Goal: Transaction & Acquisition: Purchase product/service

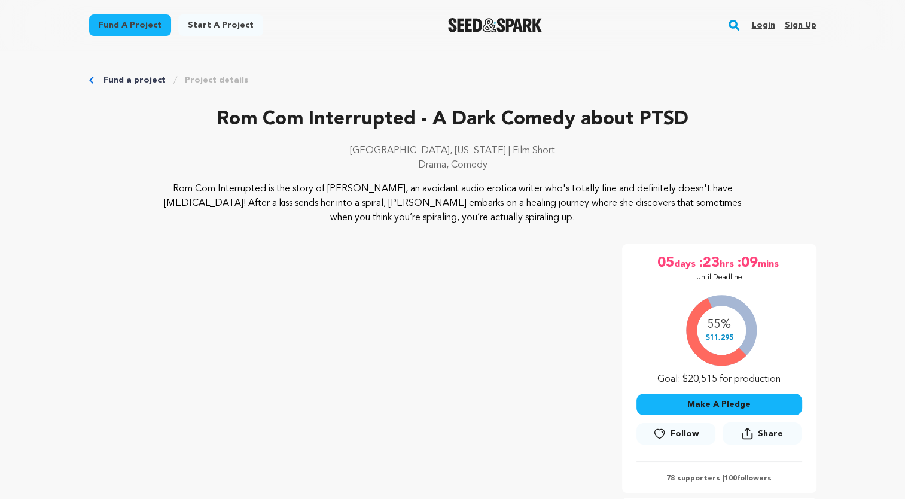
click at [749, 407] on button "Make A Pledge" at bounding box center [719, 405] width 166 height 22
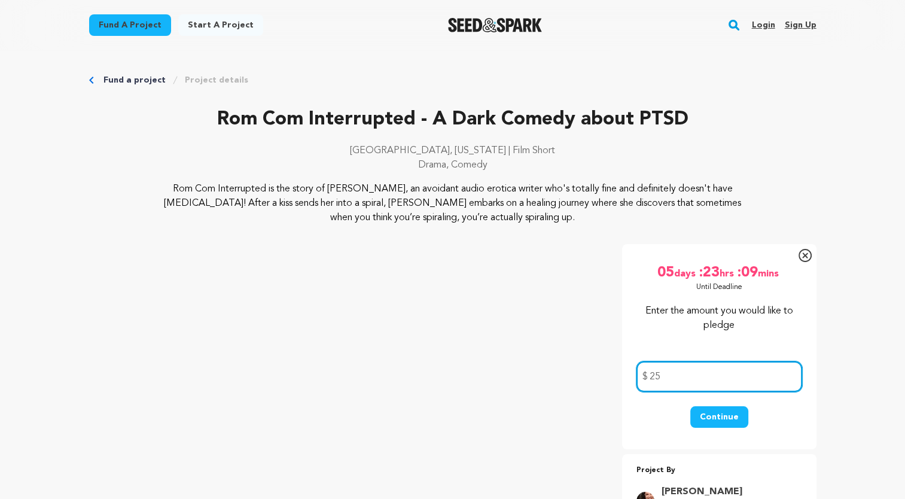
type input "25"
click at [746, 411] on div "Continue" at bounding box center [719, 422] width 166 height 33
click at [737, 413] on button "Continue" at bounding box center [719, 417] width 58 height 22
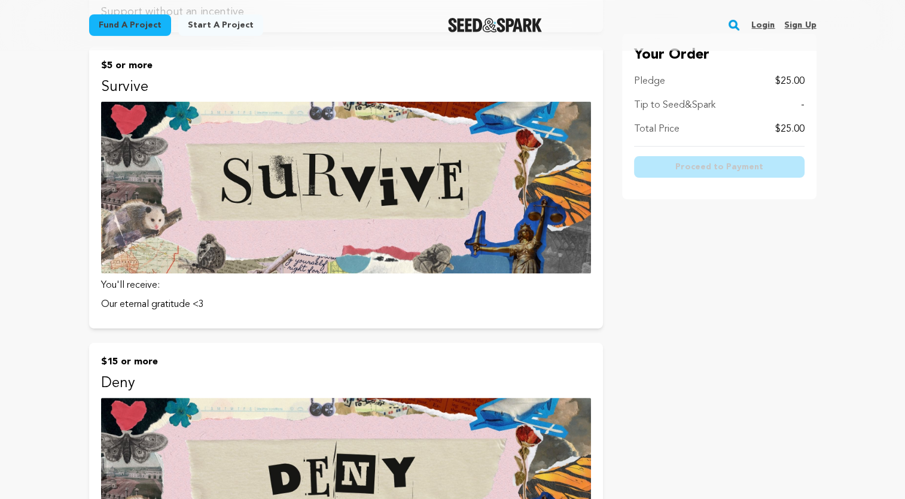
scroll to position [183, 0]
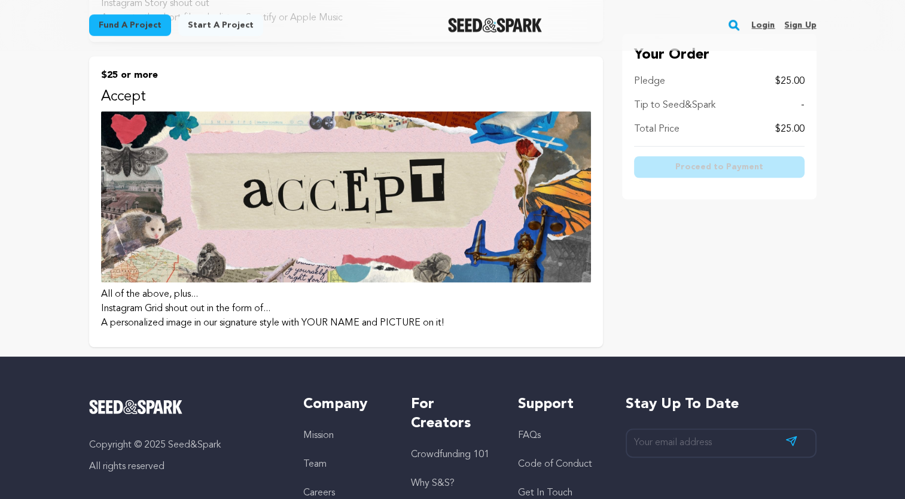
click at [297, 181] on img at bounding box center [346, 197] width 490 height 172
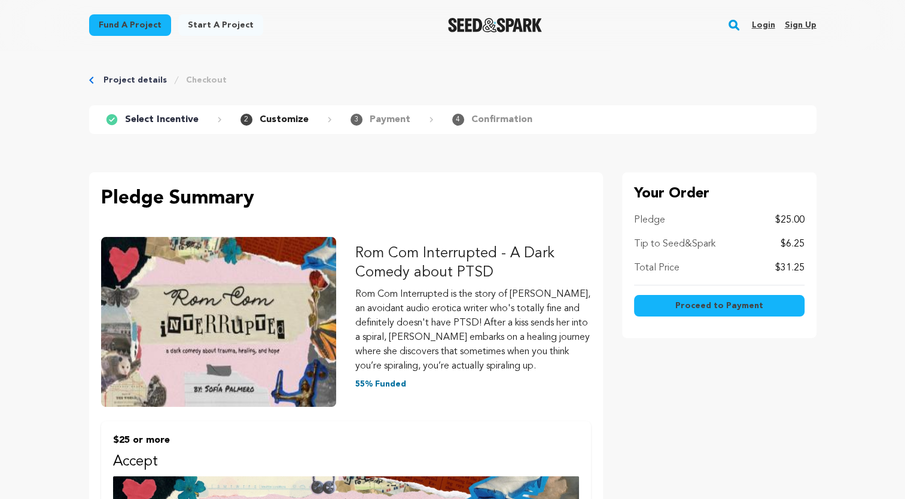
click at [690, 246] on p "Tip to Seed&Spark" at bounding box center [674, 244] width 81 height 14
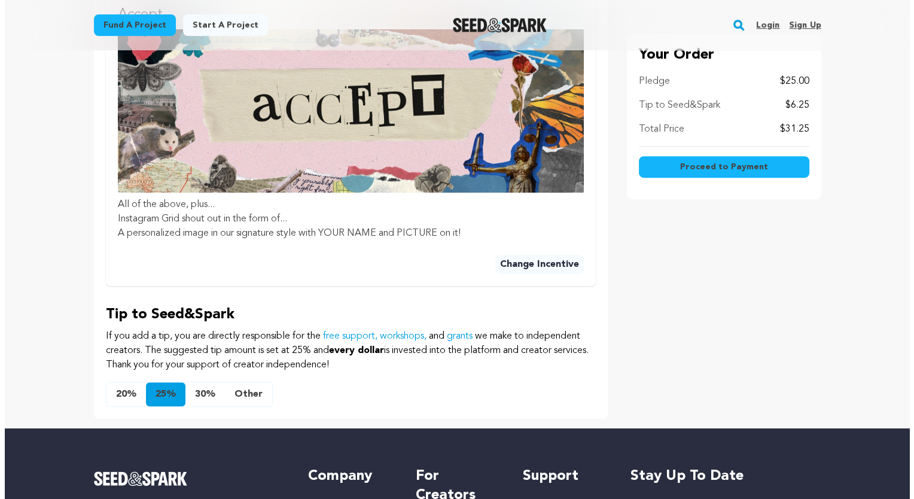
scroll to position [448, 0]
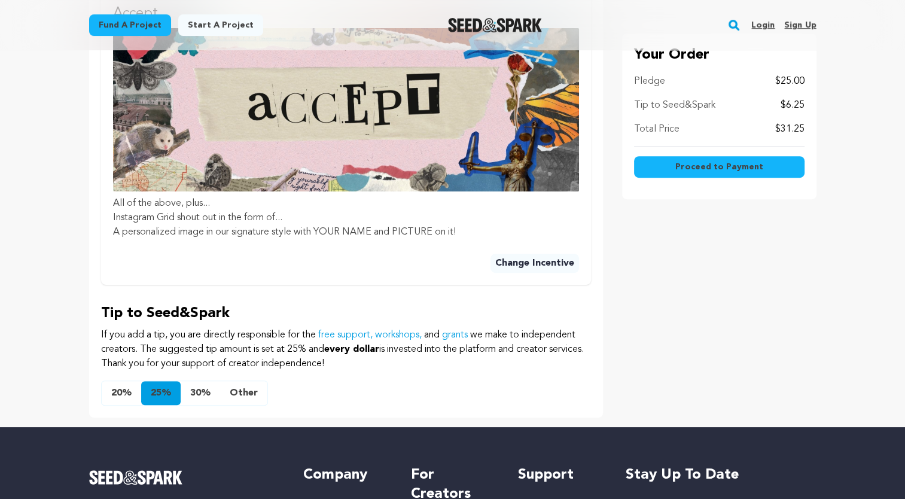
click at [237, 393] on button "Other" at bounding box center [243, 393] width 47 height 24
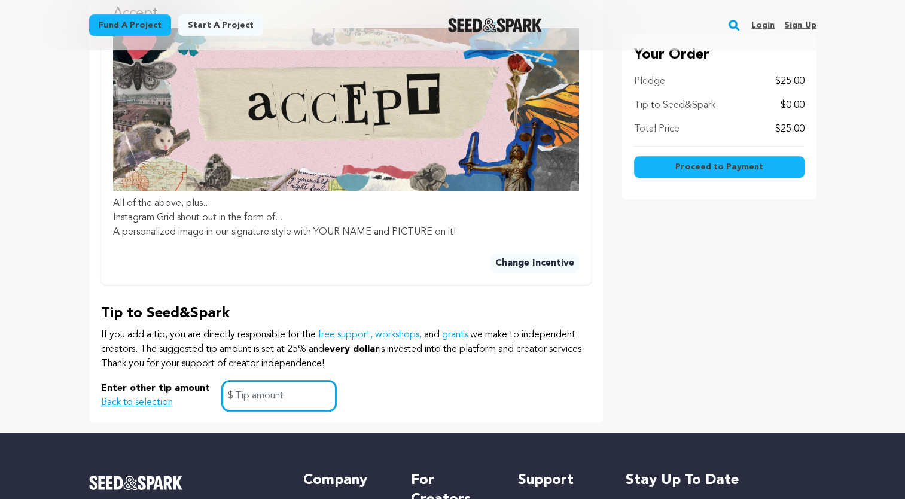
click at [267, 388] on input "text" at bounding box center [279, 395] width 114 height 31
type input "1"
click at [414, 396] on div "Enter other tip amount Back to selection 1 $" at bounding box center [346, 395] width 490 height 31
click at [757, 169] on span "Proceed to Payment" at bounding box center [719, 167] width 88 height 12
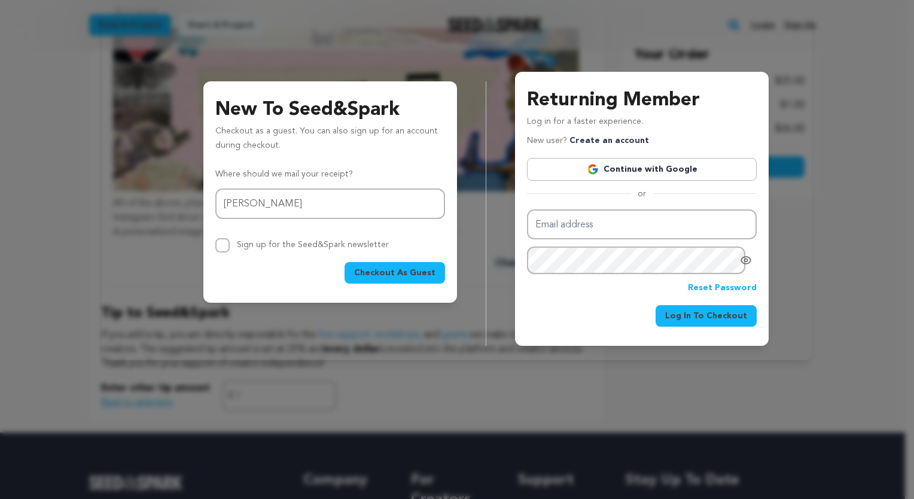
click at [227, 222] on div "Email address kelly Sign up for the Seed&Spark newsletter" at bounding box center [330, 220] width 230 height 64
click at [252, 200] on input "kelly" at bounding box center [330, 203] width 230 height 31
type input "kellygildea@gmail.com"
click at [401, 274] on span "Checkout As Guest" at bounding box center [394, 273] width 81 height 12
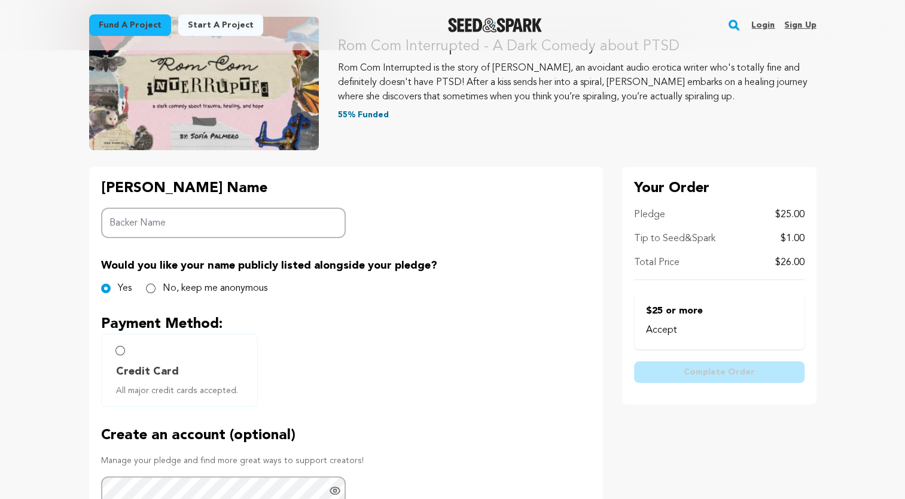
scroll to position [142, 0]
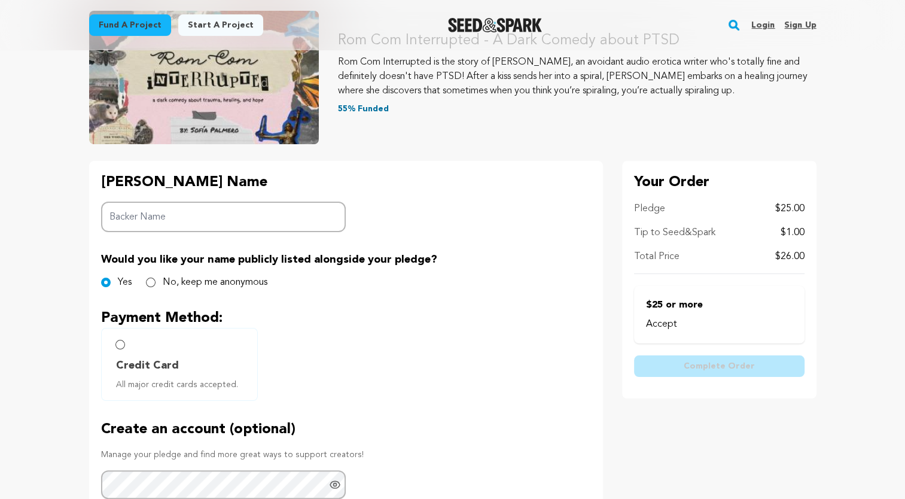
click at [151, 219] on input "Backer Name" at bounding box center [223, 217] width 245 height 31
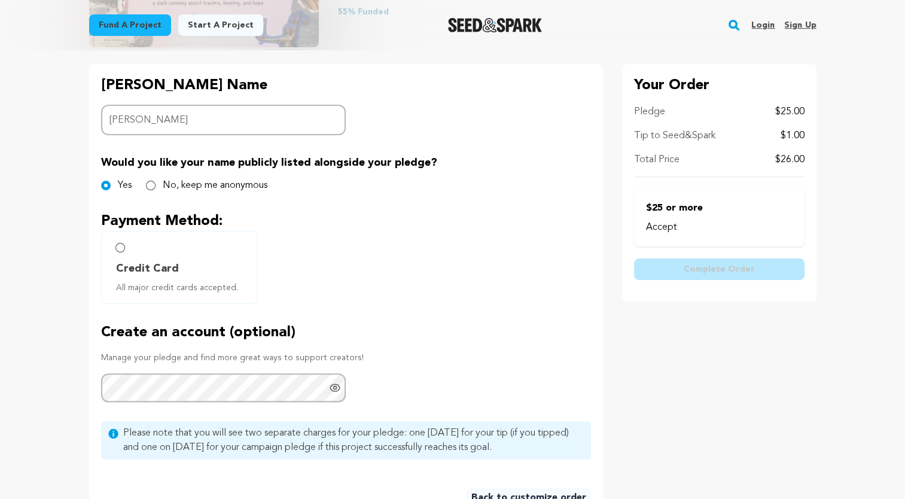
scroll to position [264, 0]
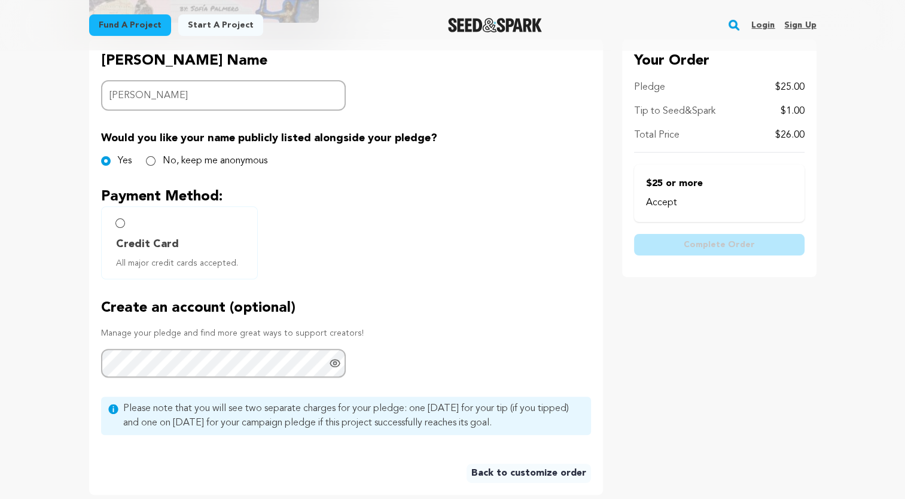
type input "Kelly Gildea"
click at [122, 225] on input "Credit Card All major credit cards accepted." at bounding box center [120, 223] width 10 height 10
radio input "false"
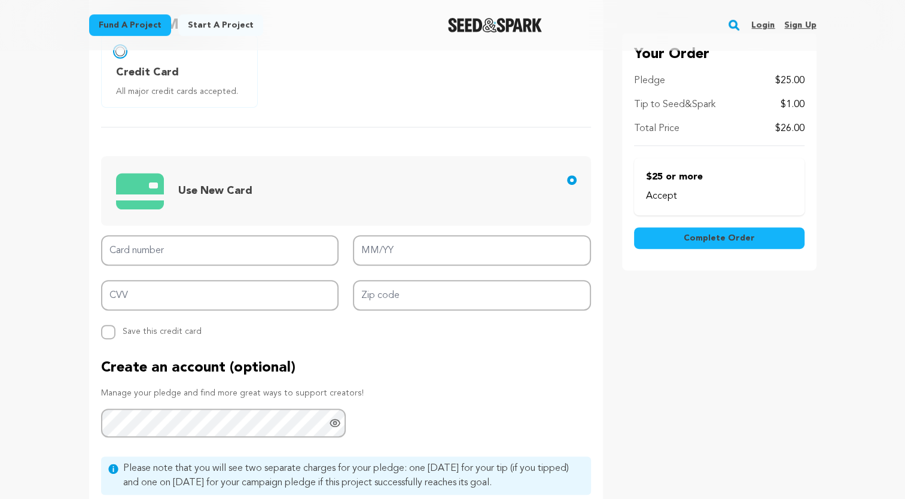
scroll to position [490, 0]
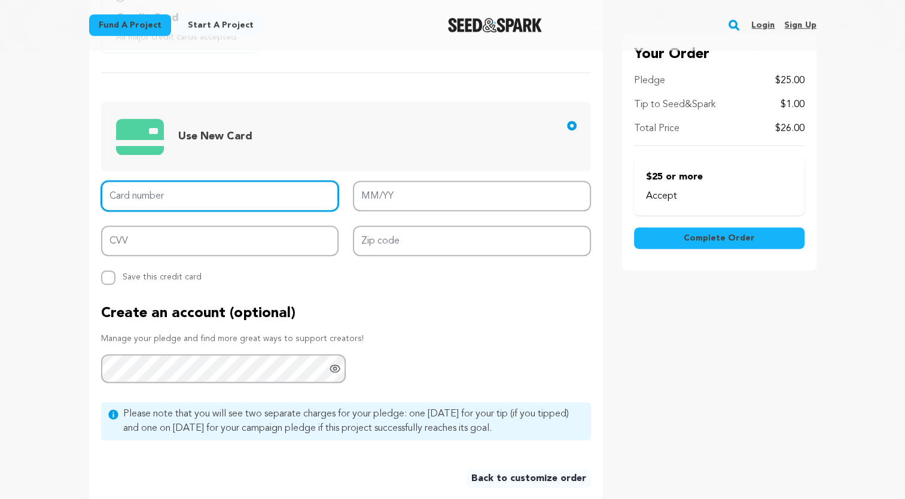
click at [150, 192] on input "Card number" at bounding box center [220, 196] width 238 height 31
type input "4147 2026 3400 5621"
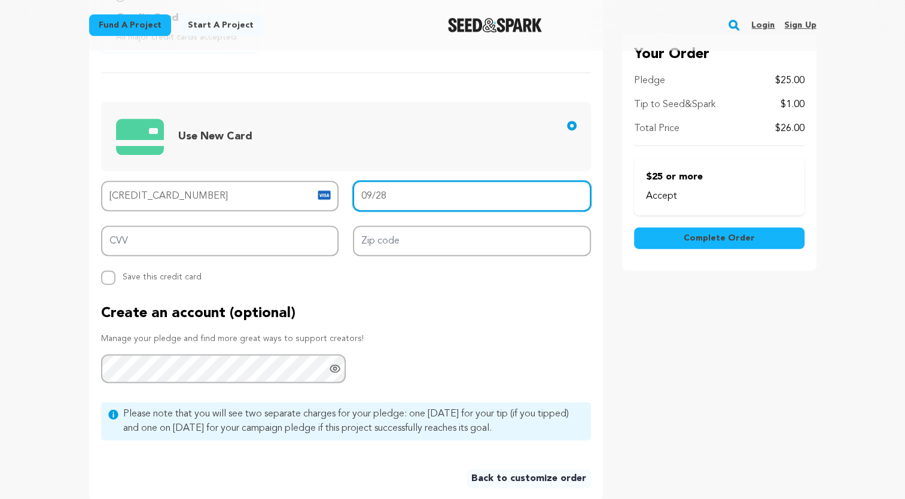
type input "09/28"
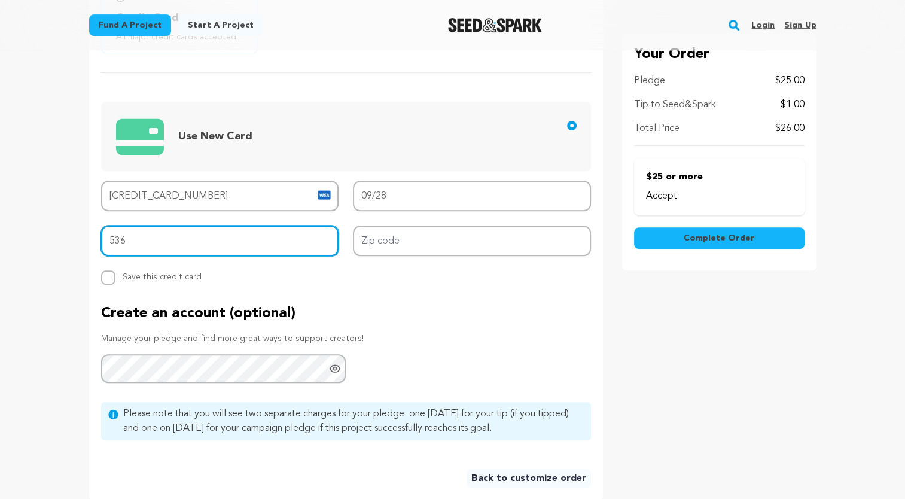
type input "536"
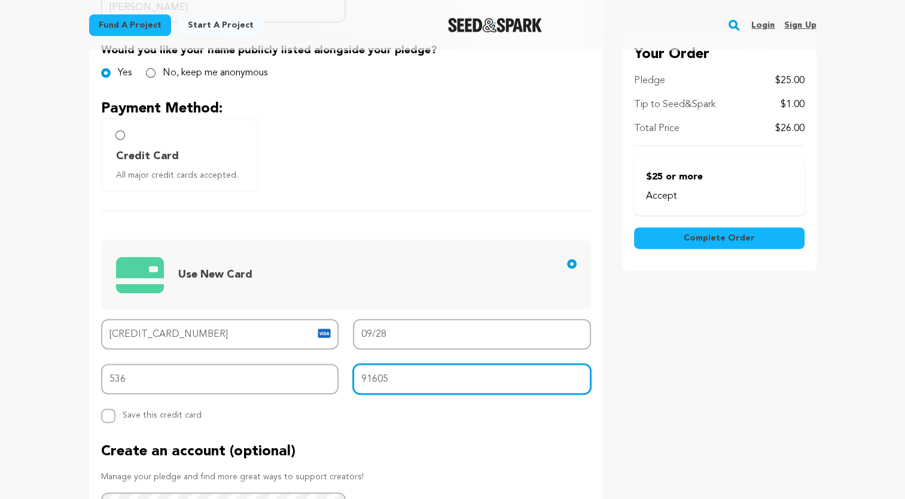
scroll to position [279, 0]
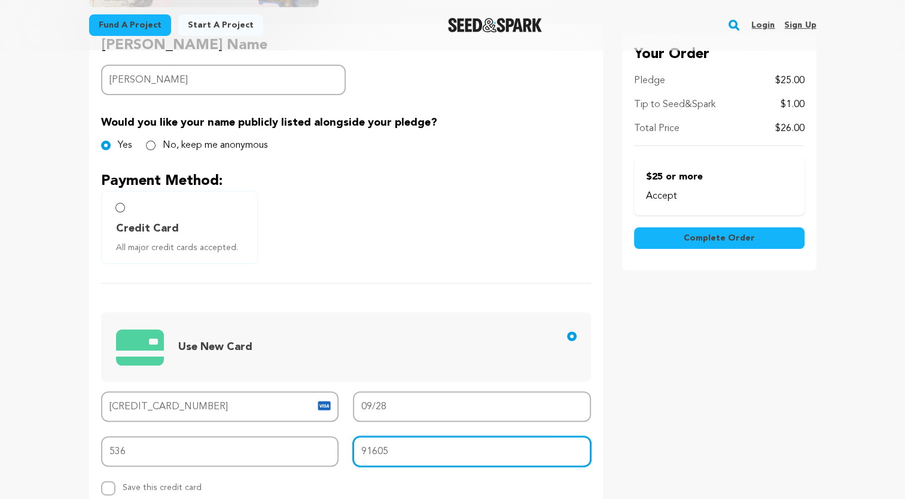
type input "91605"
click at [122, 207] on input "Credit Card All major credit cards accepted." at bounding box center [120, 208] width 10 height 10
click at [719, 242] on span "Complete Order" at bounding box center [719, 239] width 71 height 12
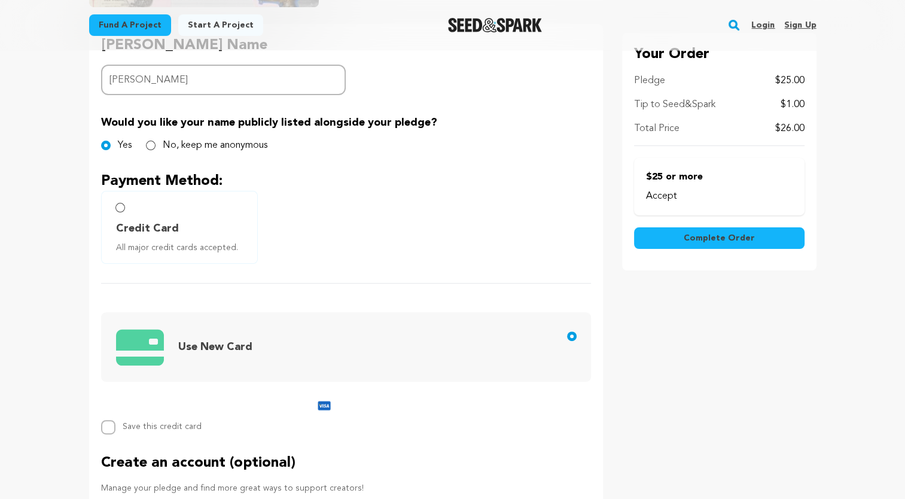
click at [728, 243] on span "Complete Order" at bounding box center [719, 239] width 71 height 12
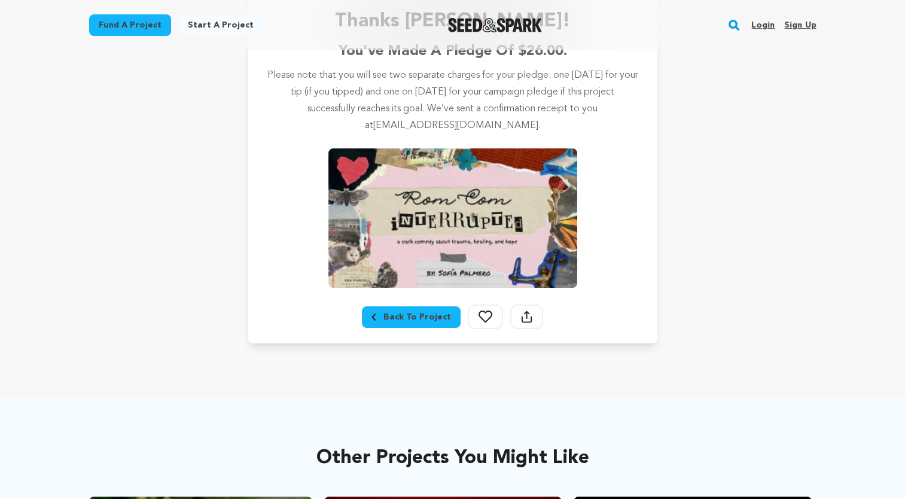
scroll to position [142, 0]
